Goal: Information Seeking & Learning: Learn about a topic

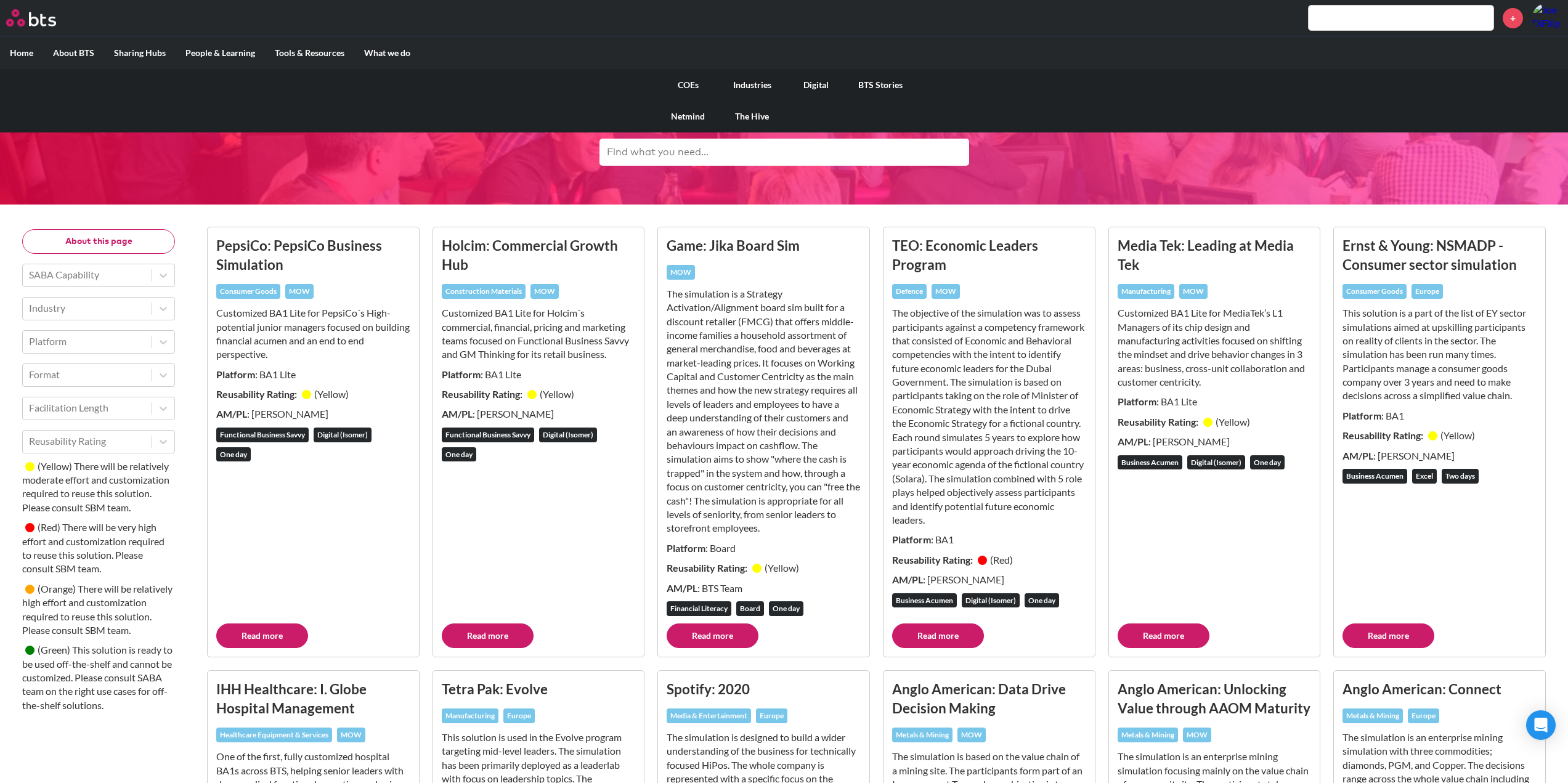
click at [691, 80] on link "COEs" at bounding box center [688, 85] width 64 height 32
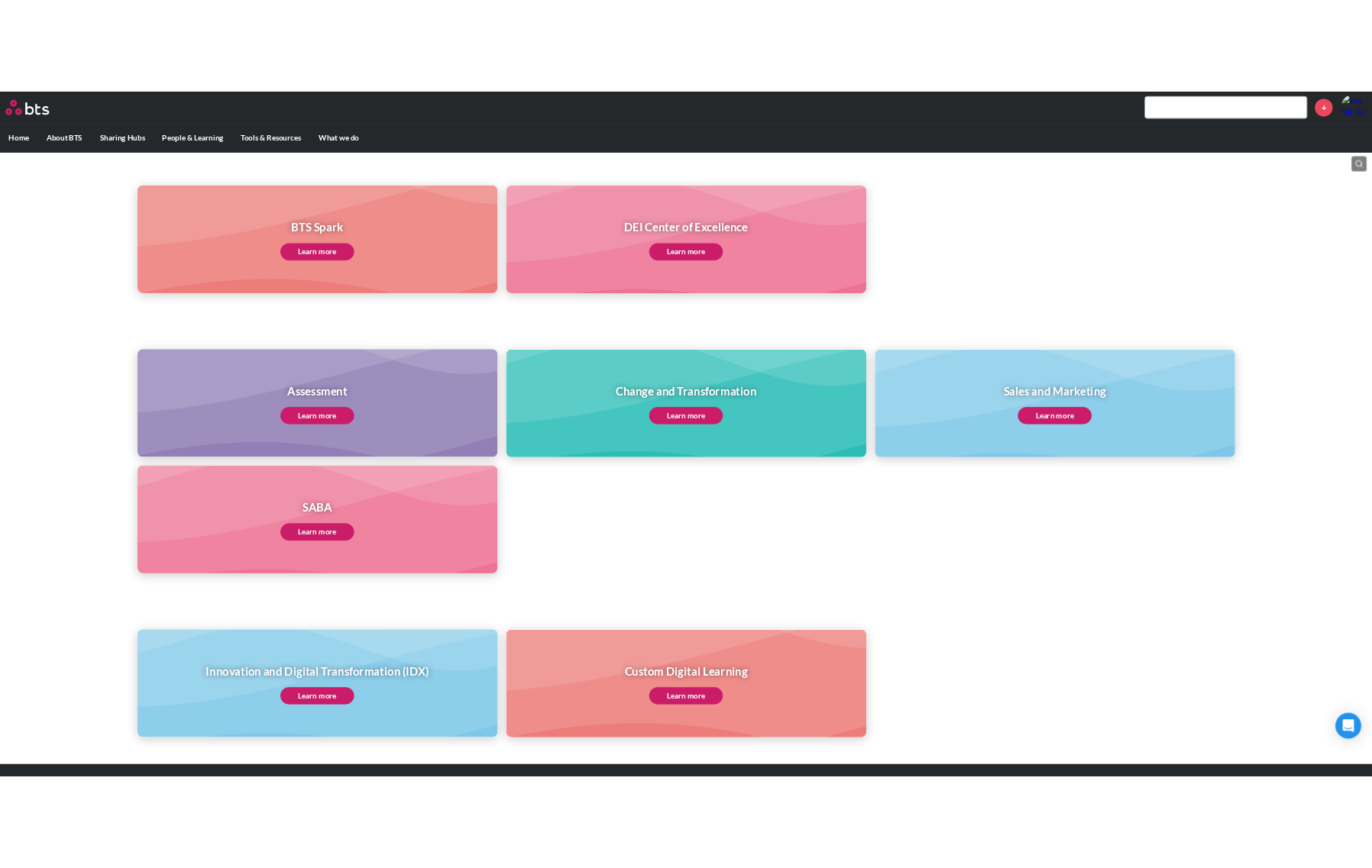
scroll to position [430, 0]
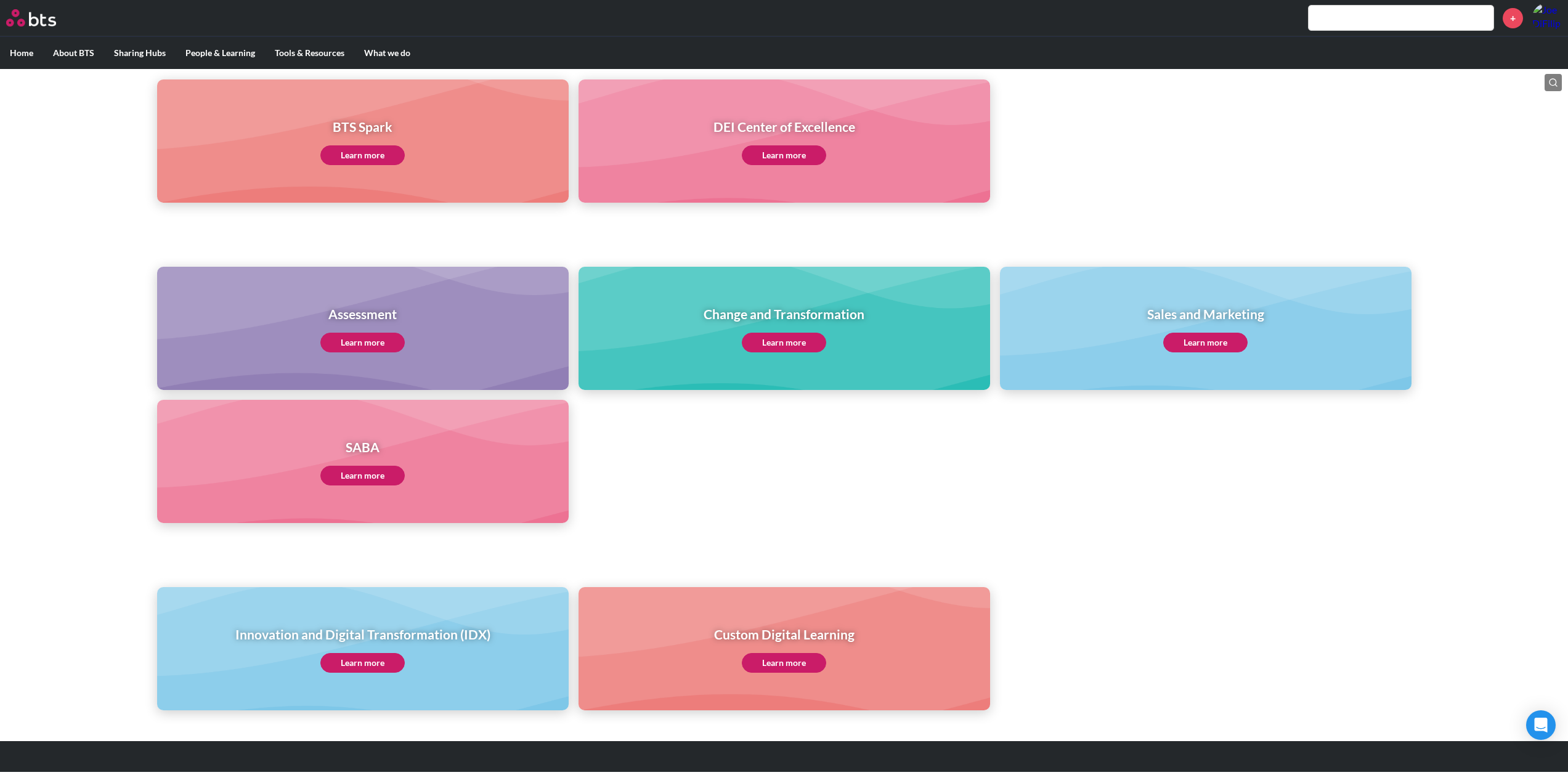
click at [338, 477] on link "Learn more" at bounding box center [362, 475] width 84 height 20
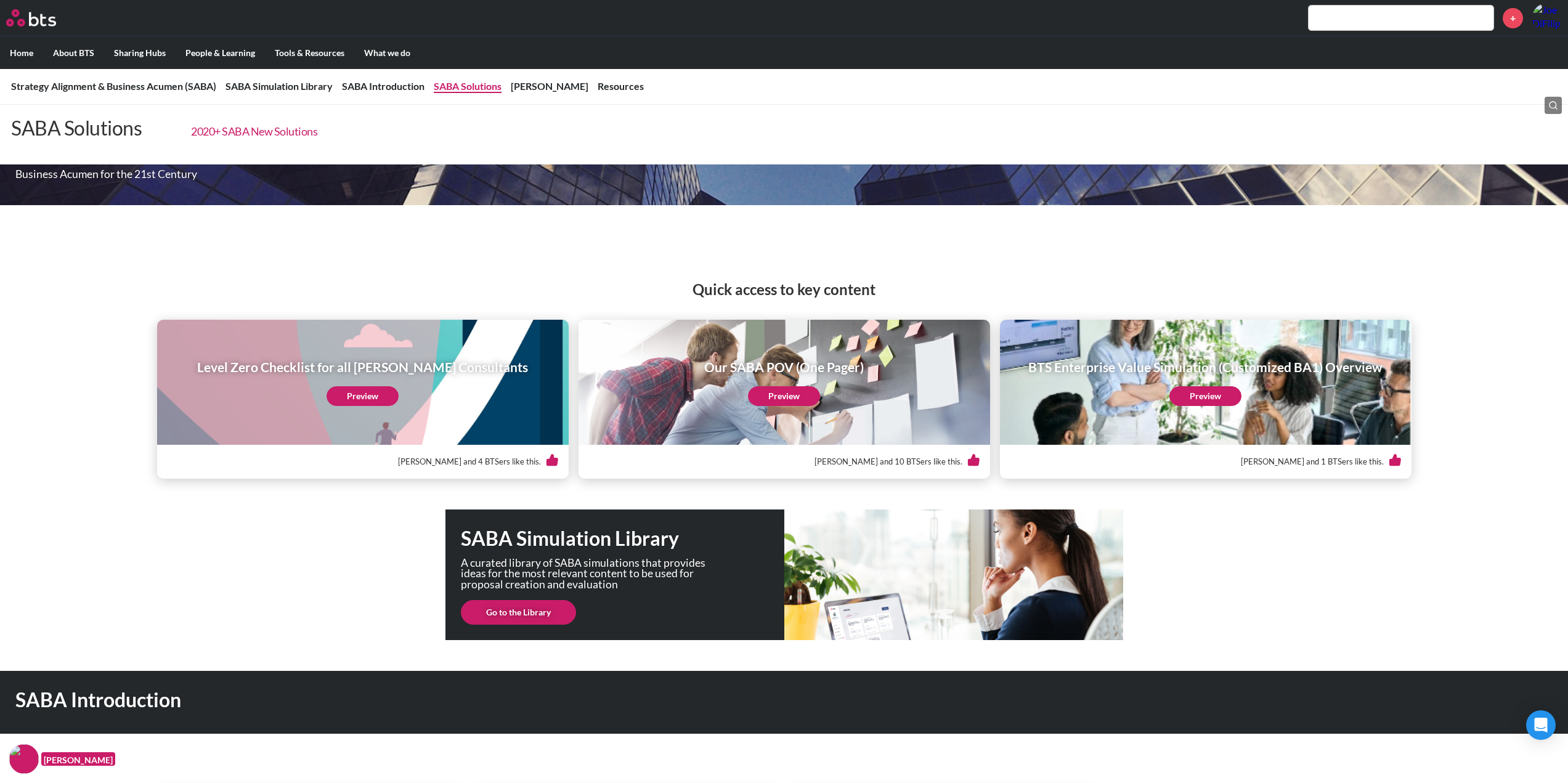
click at [299, 128] on link "2020+ SABA New Solutions" at bounding box center [254, 131] width 126 height 13
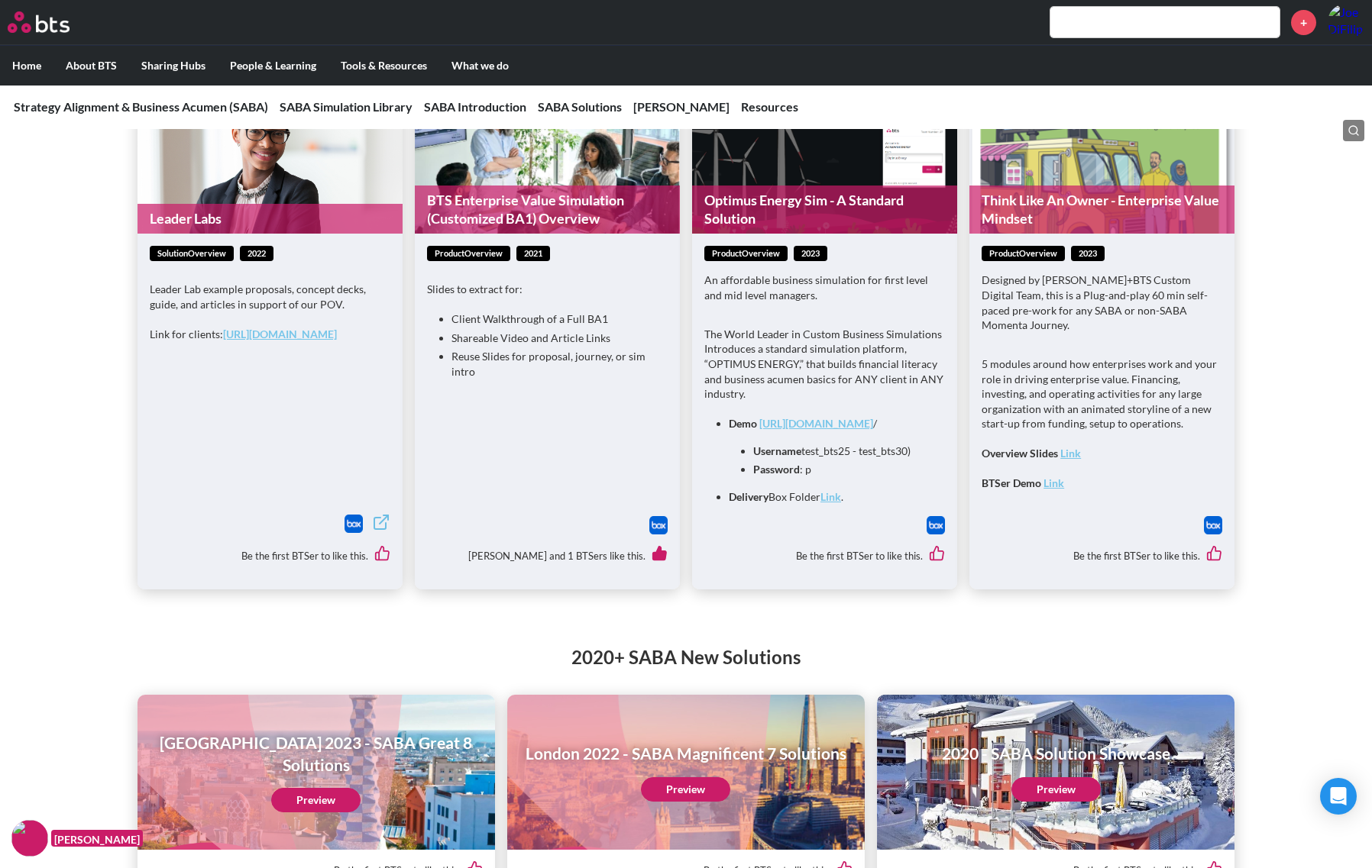
scroll to position [1909, 0]
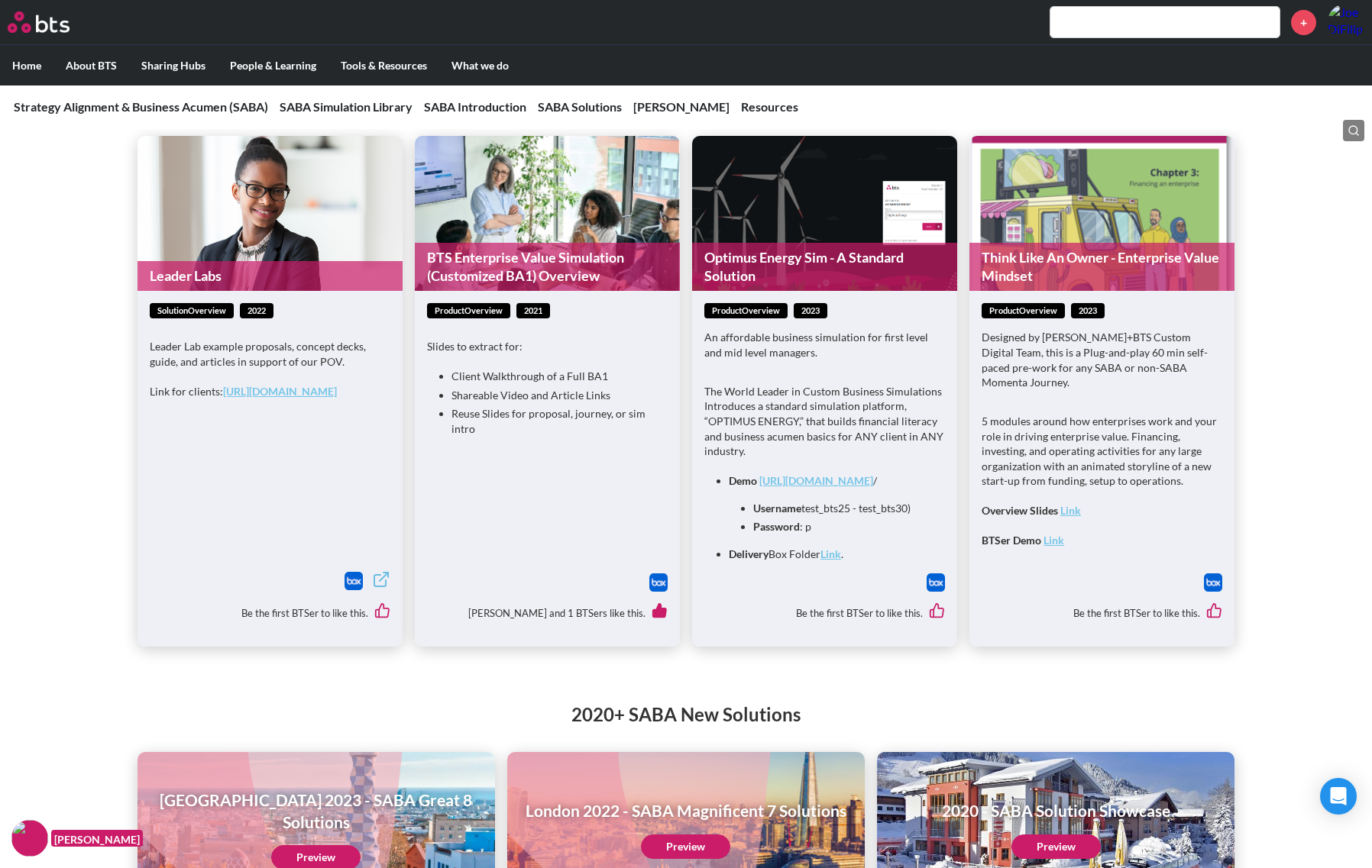
click at [841, 243] on link "Optimus Energy Sim - A Standard Solution" at bounding box center [825, 267] width 265 height 48
